Goal: Find contact information: Find contact information

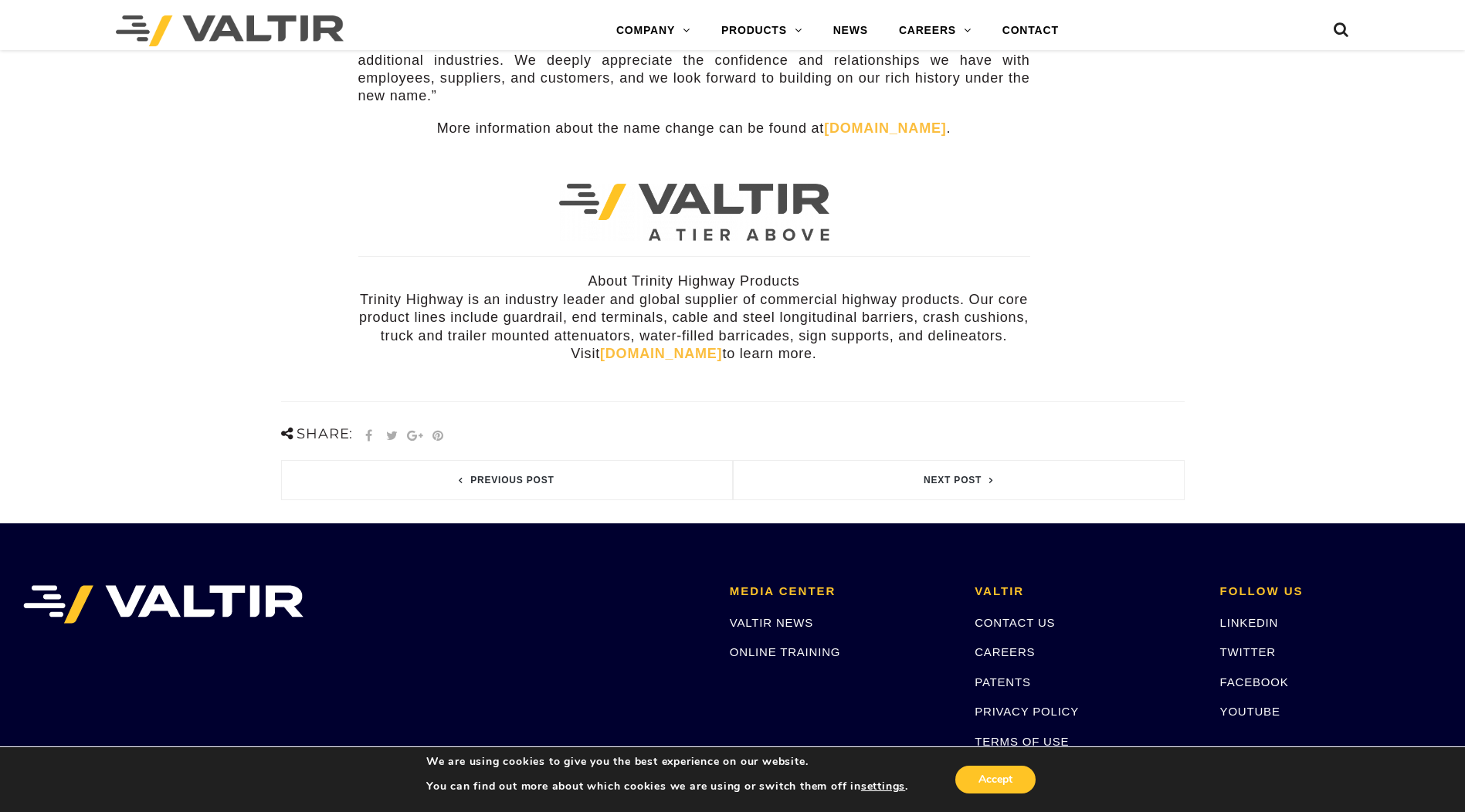
scroll to position [618, 0]
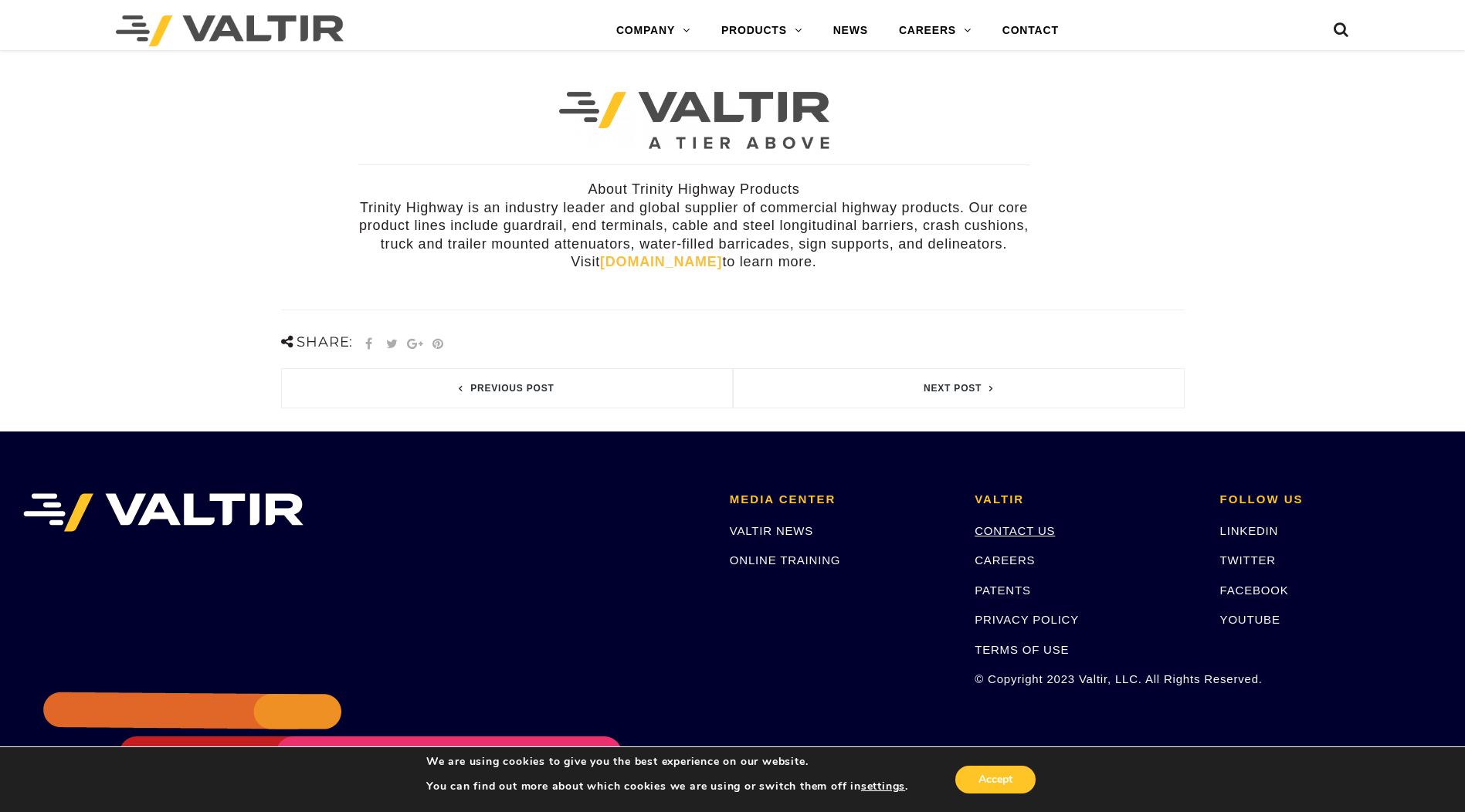
click at [1032, 525] on link "CONTACT US" at bounding box center [1014, 531] width 80 height 13
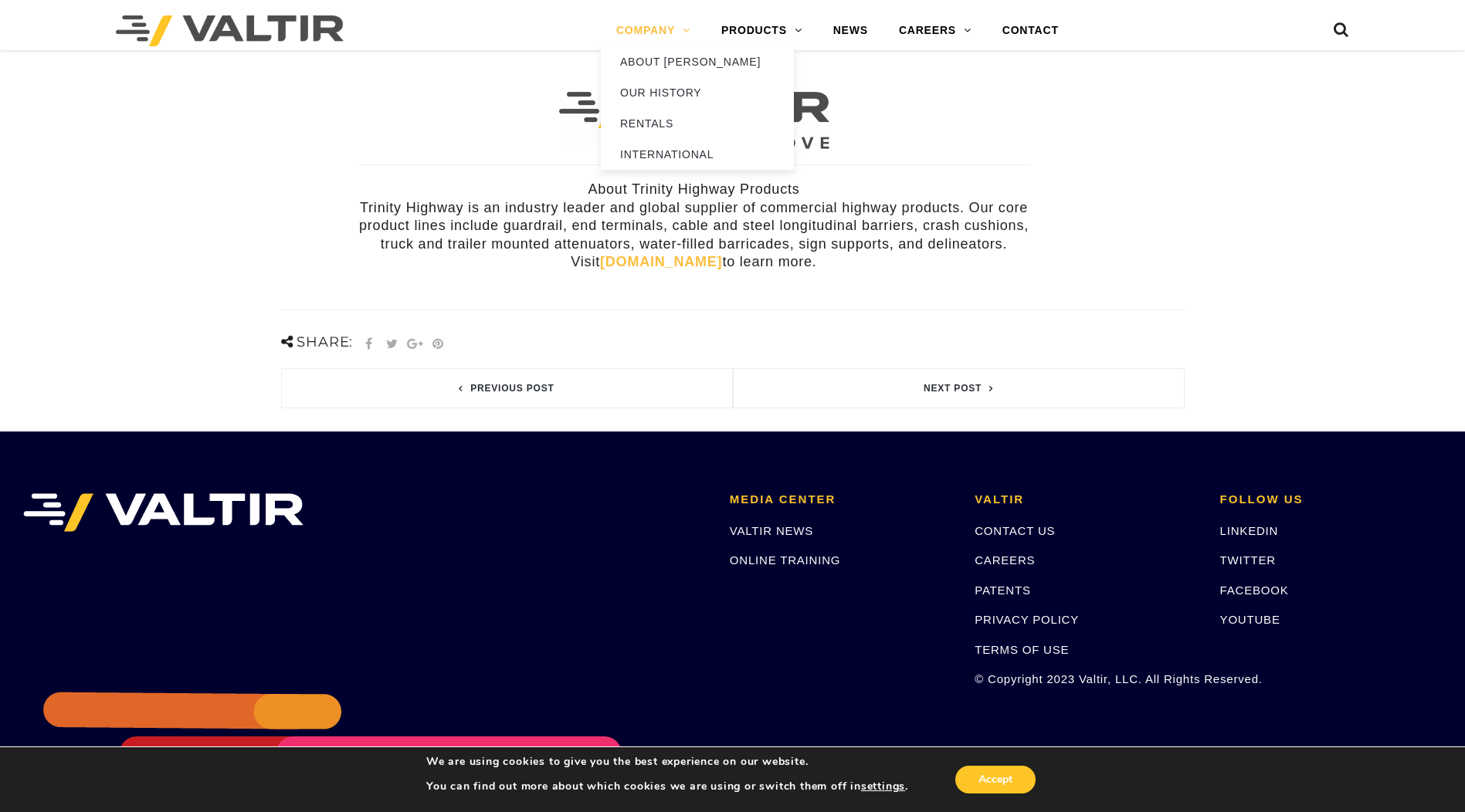
click at [652, 37] on link "COMPANY" at bounding box center [653, 31] width 105 height 31
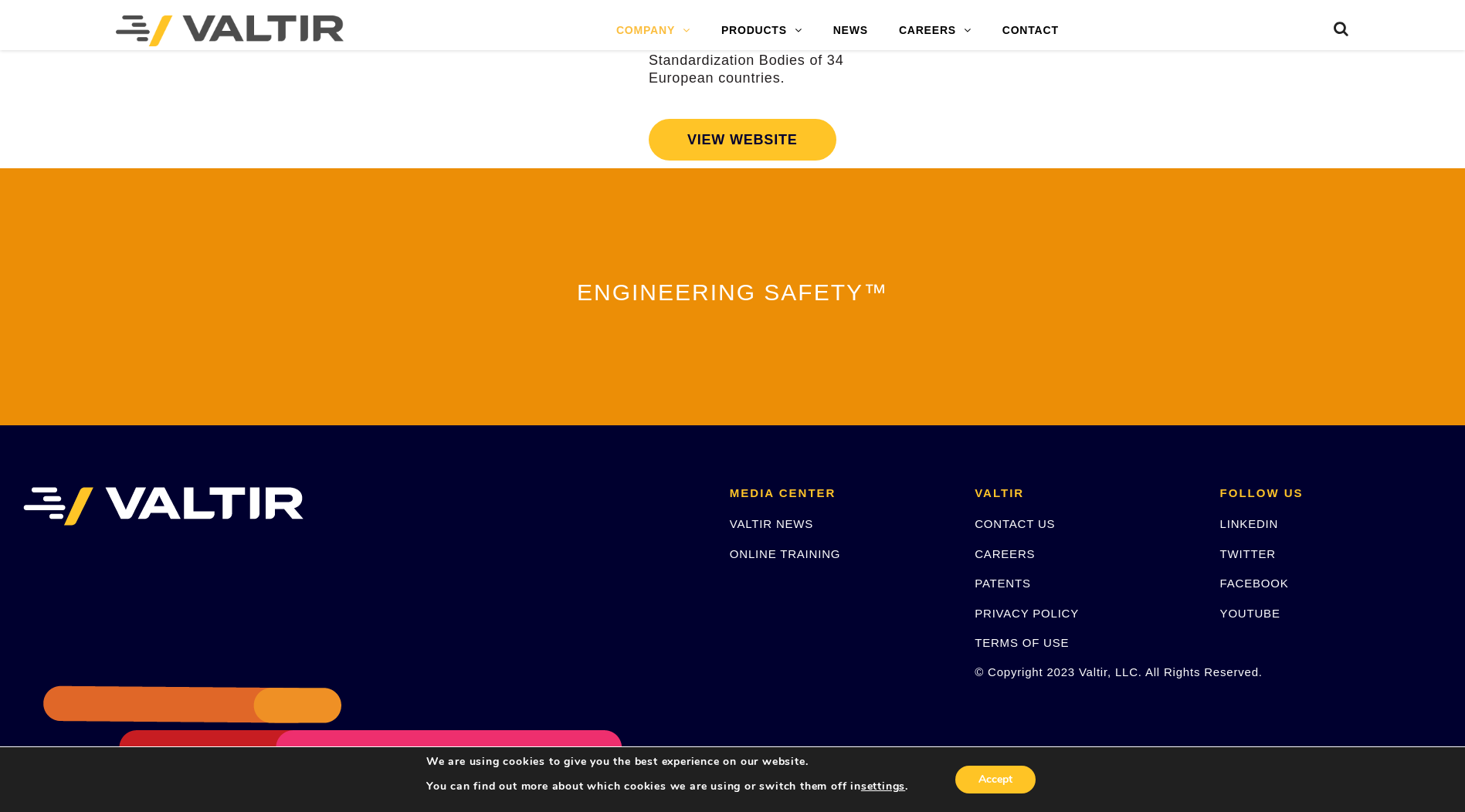
scroll to position [3310, 0]
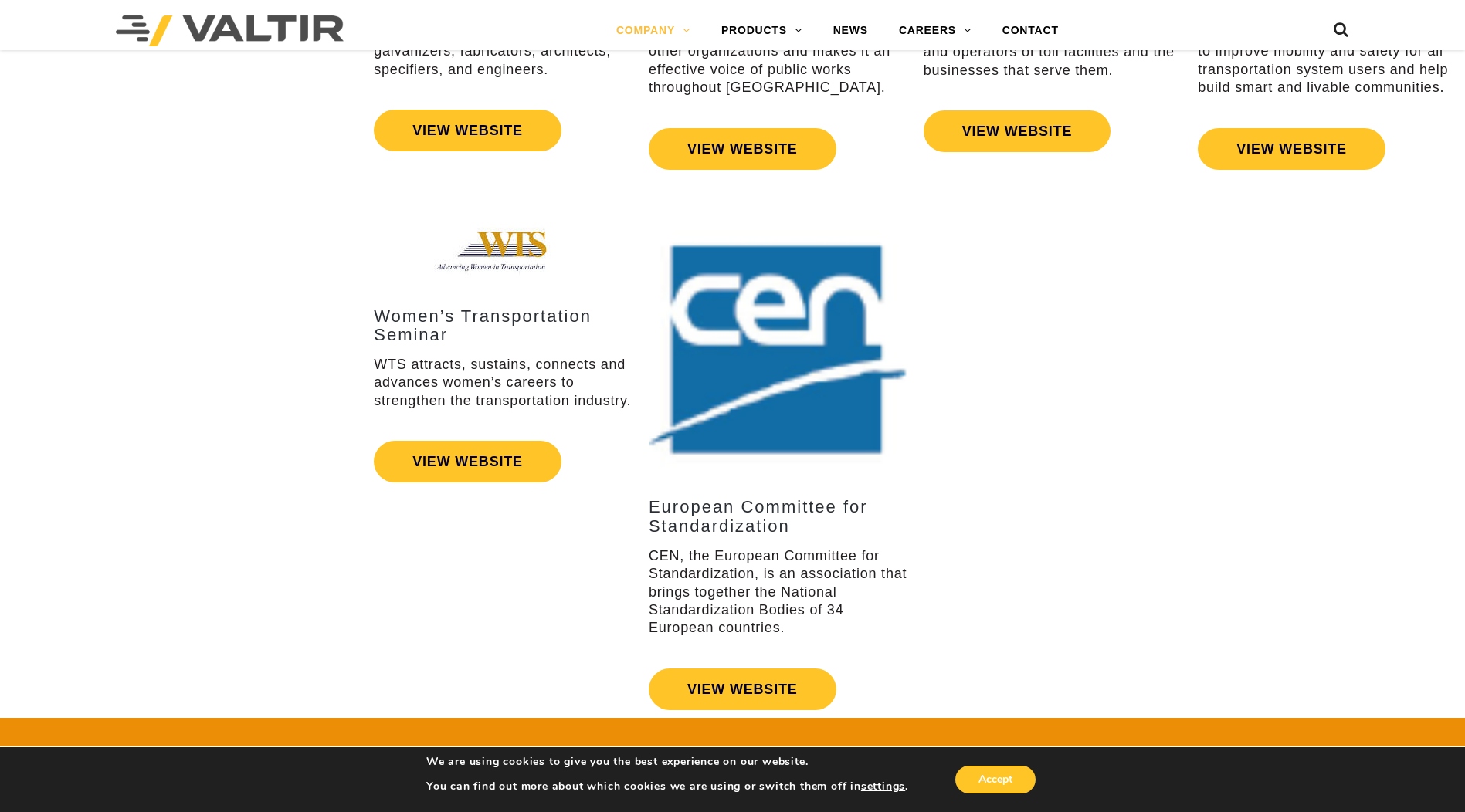
drag, startPoint x: 425, startPoint y: 607, endPoint x: 471, endPoint y: 601, distance: 46.4
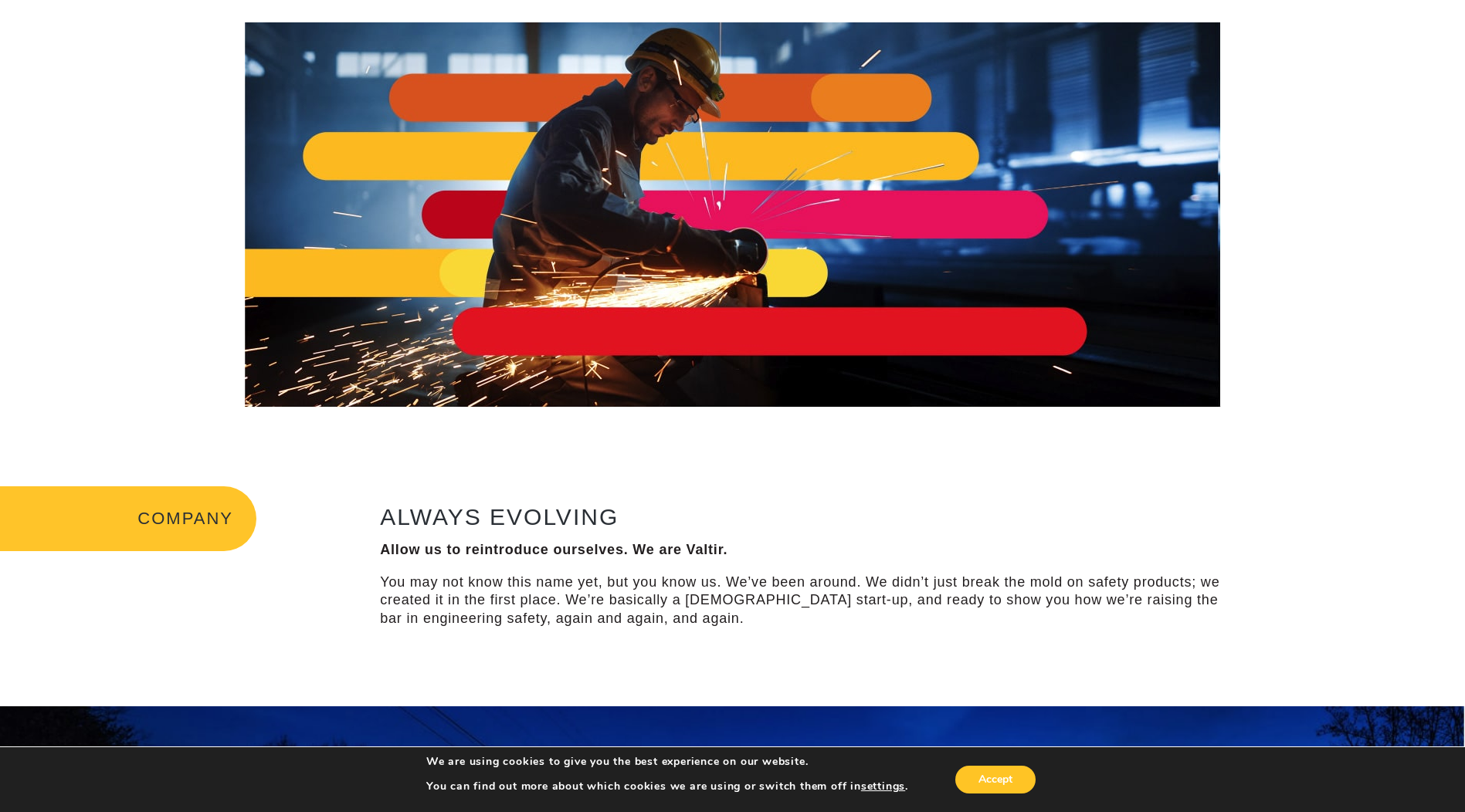
scroll to position [0, 0]
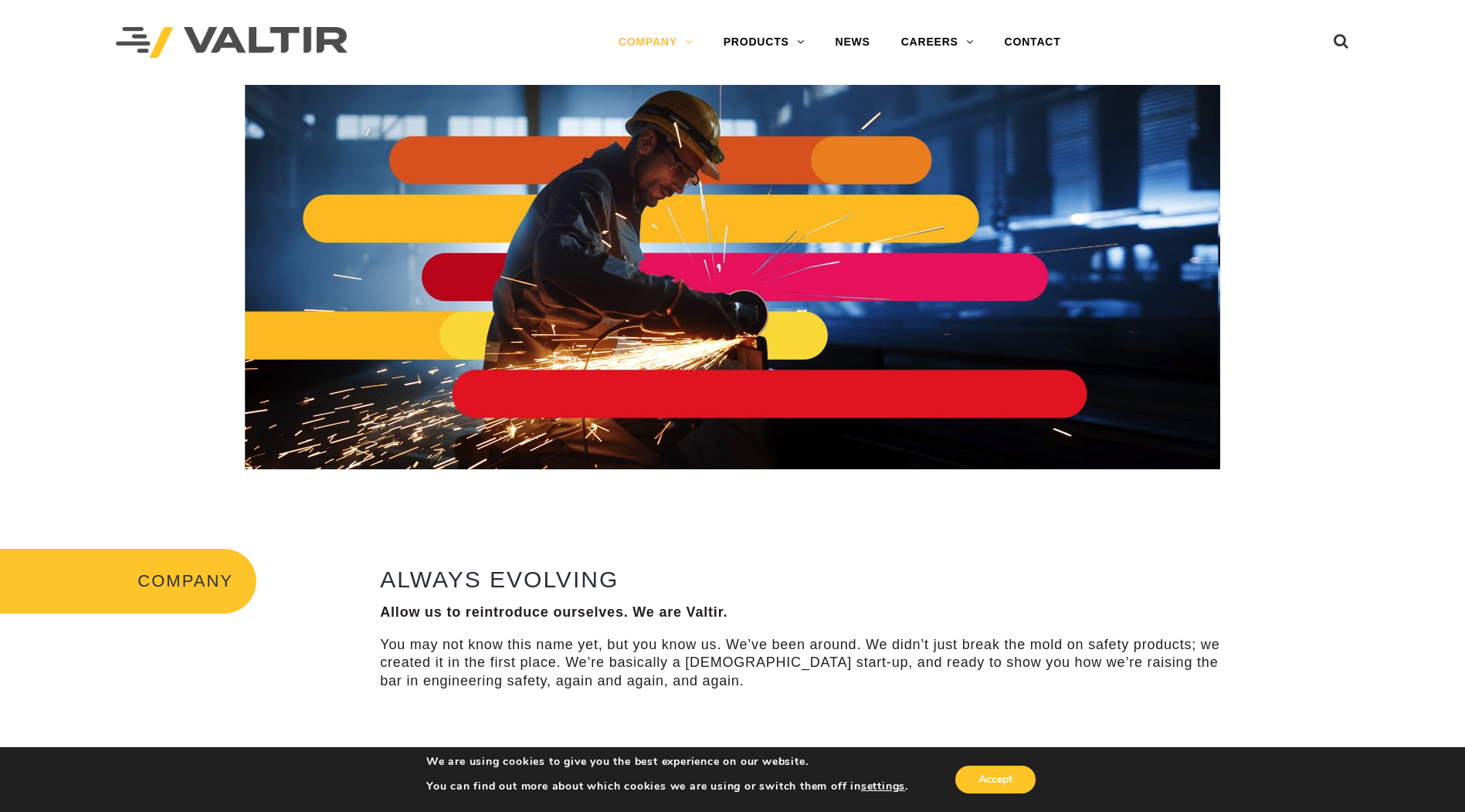
drag, startPoint x: 809, startPoint y: 617, endPoint x: 785, endPoint y: 180, distance: 437.7
